Goal: Task Accomplishment & Management: Manage account settings

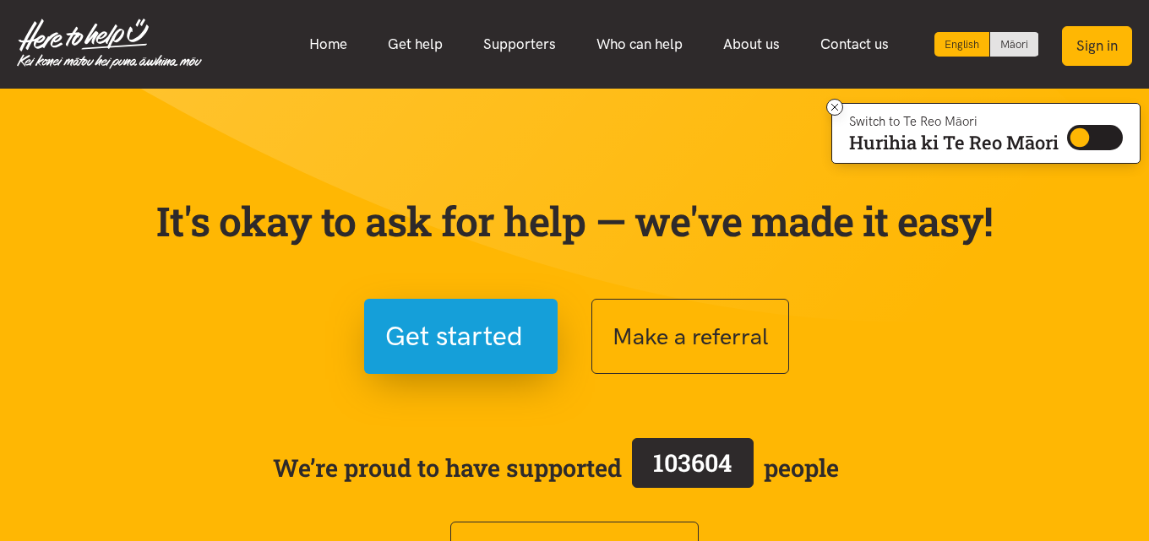
click at [1103, 44] on button "Sign in" at bounding box center [1097, 46] width 70 height 40
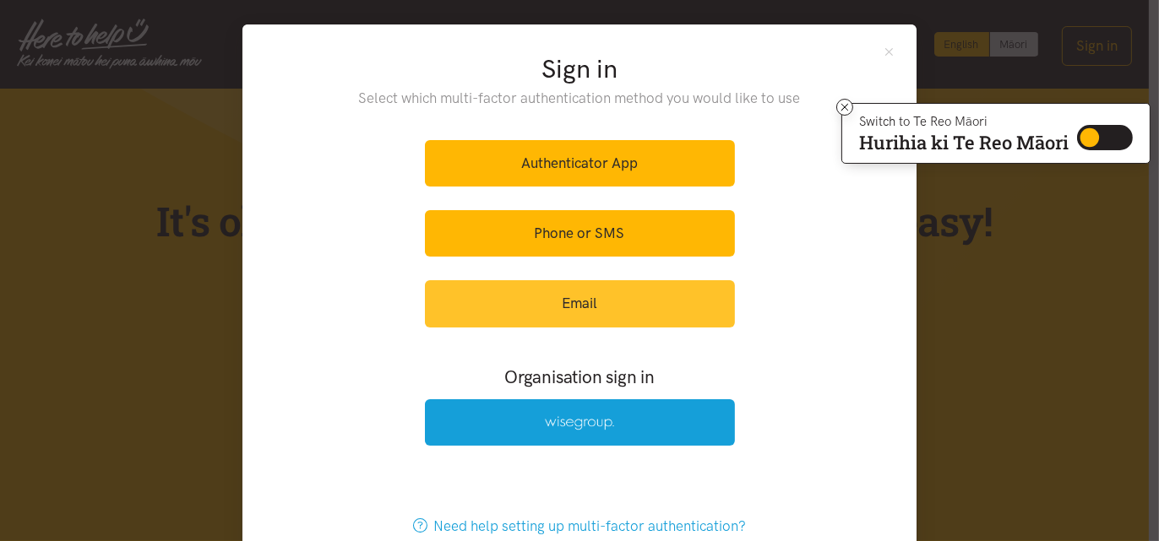
click at [574, 313] on link "Email" at bounding box center [580, 303] width 310 height 46
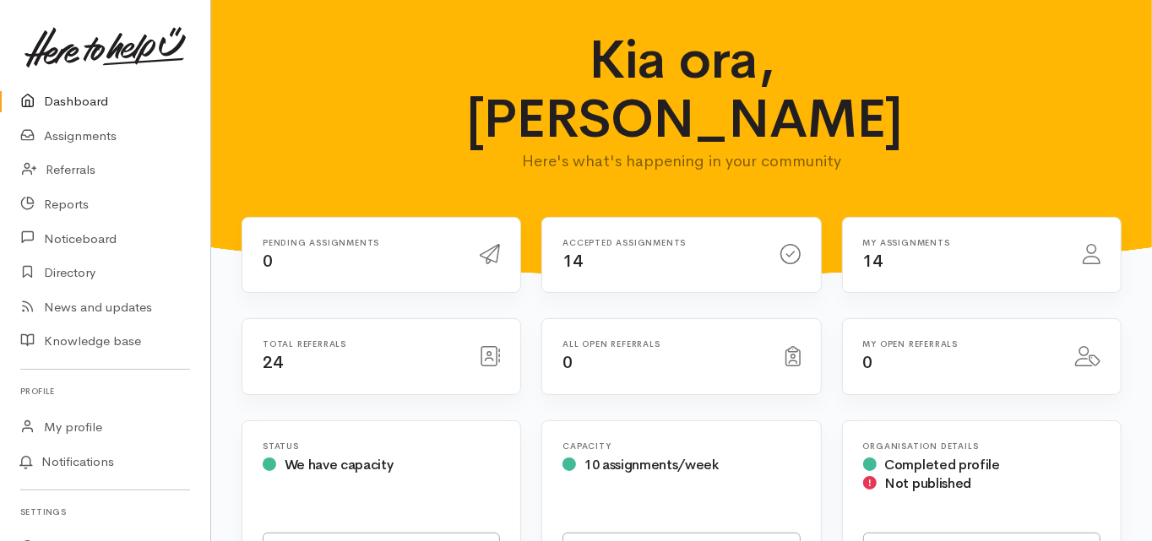
click at [97, 95] on link "Dashboard" at bounding box center [105, 101] width 210 height 35
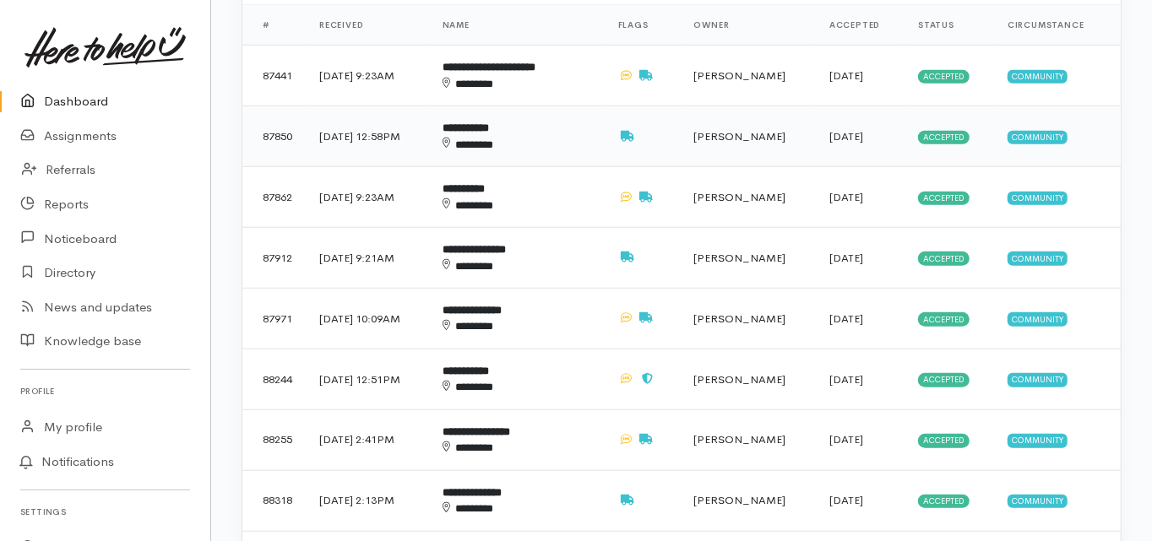
scroll to position [811, 0]
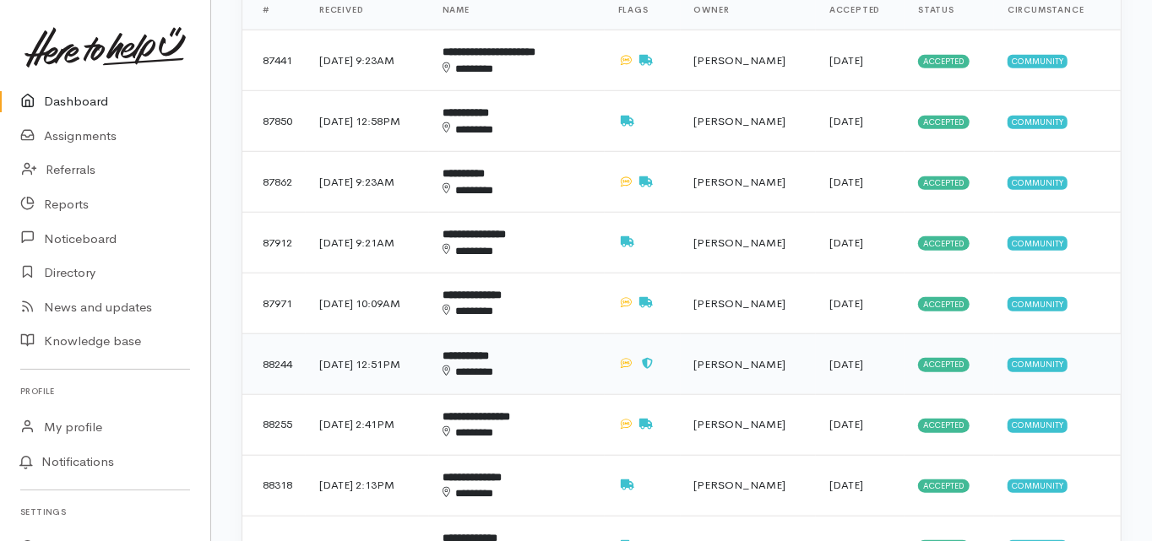
click at [489, 351] on b "**********" at bounding box center [466, 356] width 46 height 11
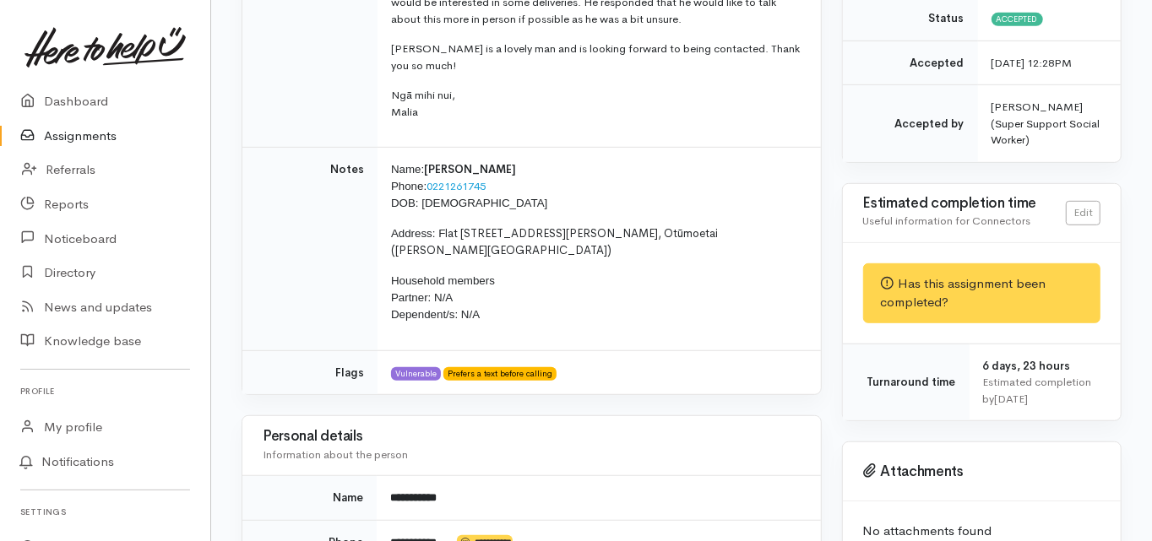
scroll to position [119, 0]
